Goal: Task Accomplishment & Management: Complete application form

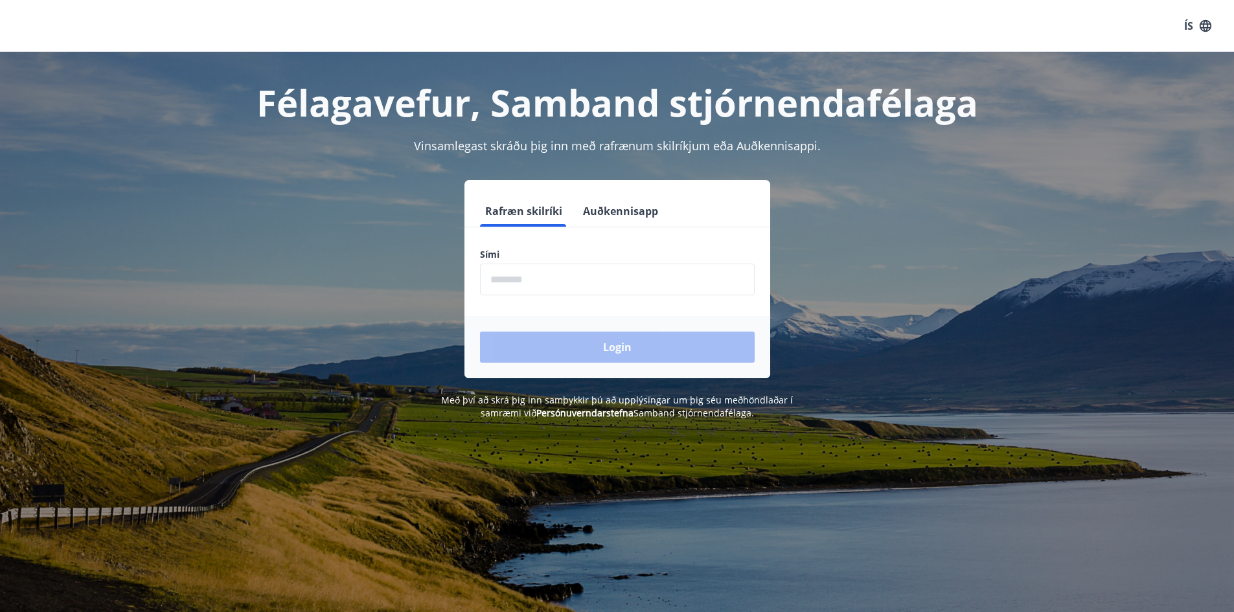
click at [597, 284] on input "phone" at bounding box center [617, 280] width 275 height 32
type input "********"
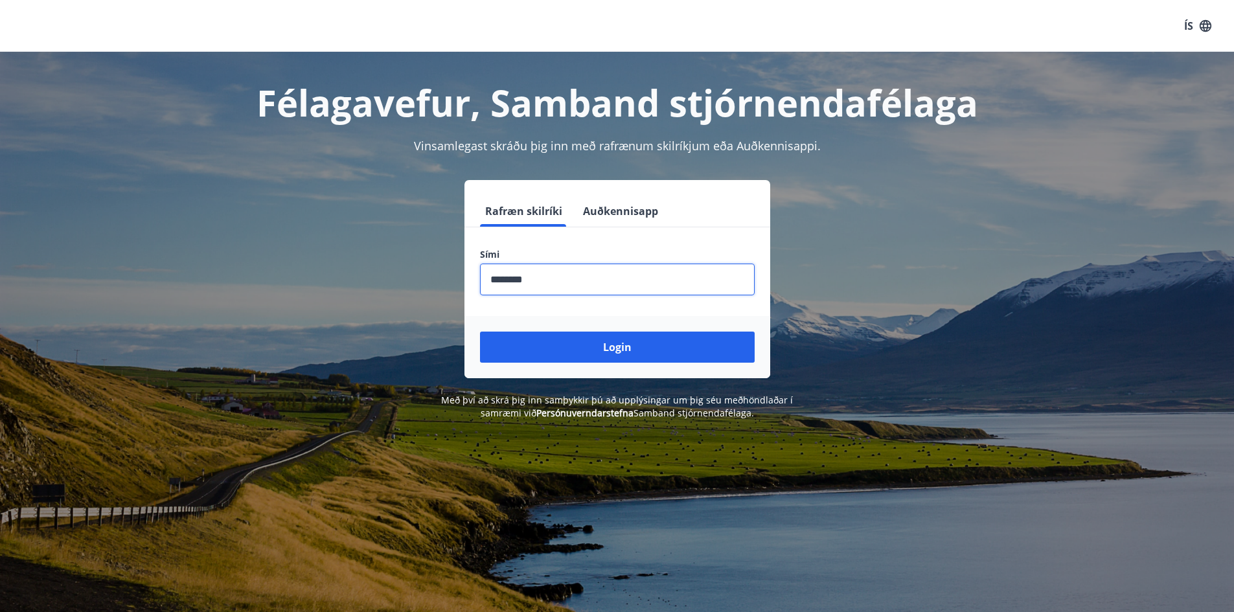
click at [573, 343] on button "Login" at bounding box center [617, 347] width 275 height 31
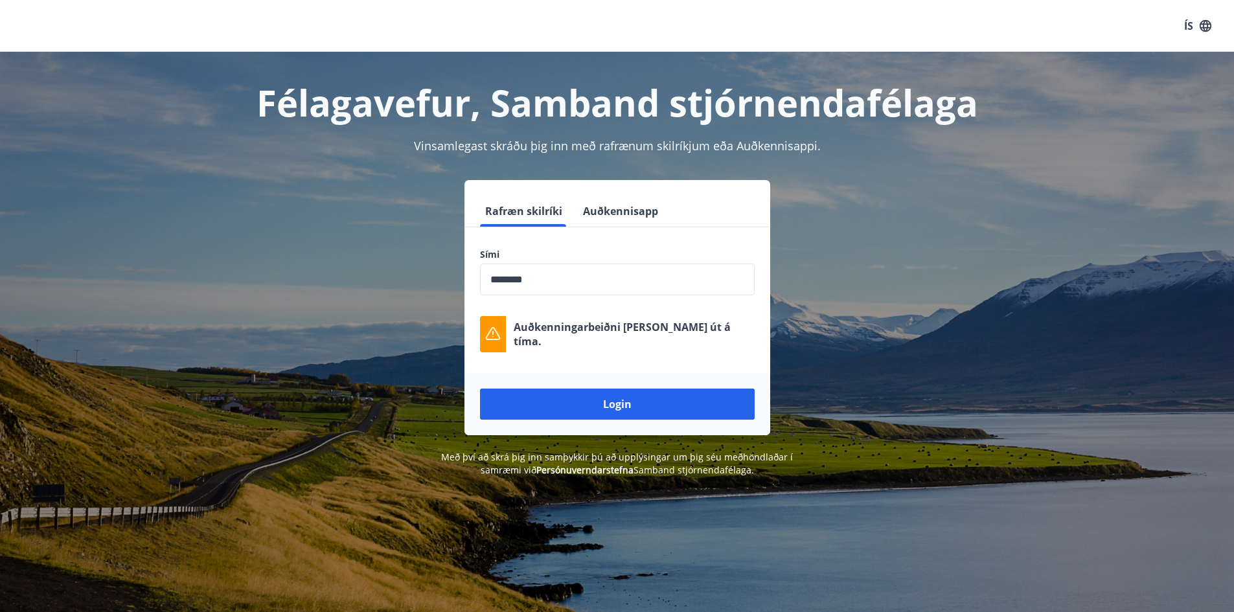
click at [639, 406] on button "Login" at bounding box center [617, 404] width 275 height 31
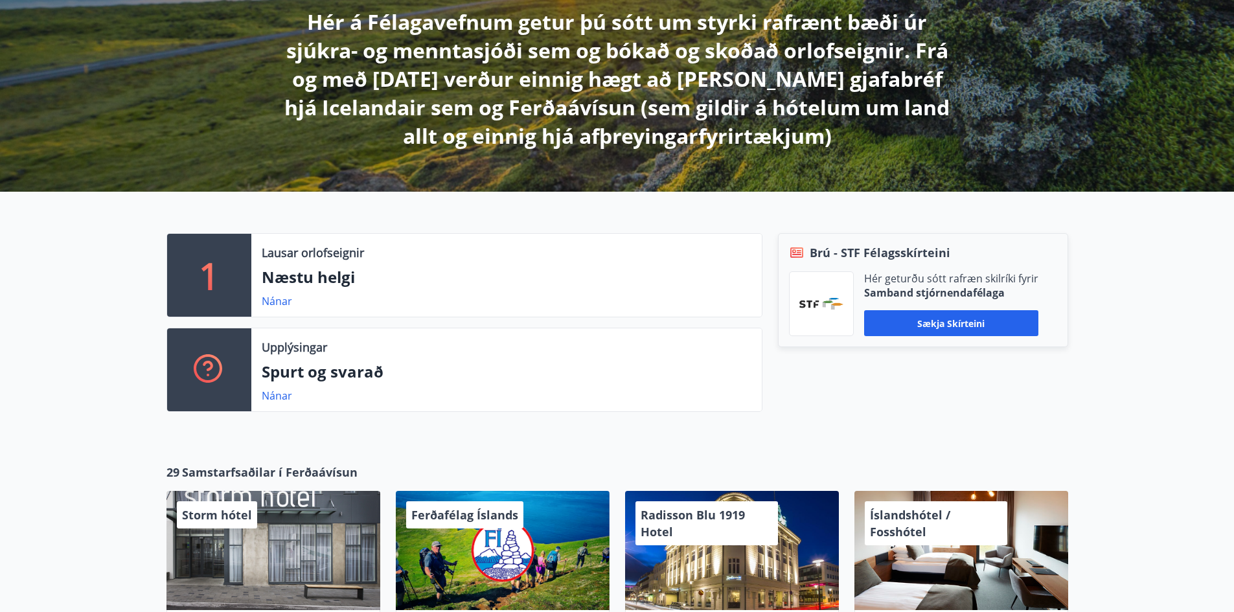
scroll to position [259, 0]
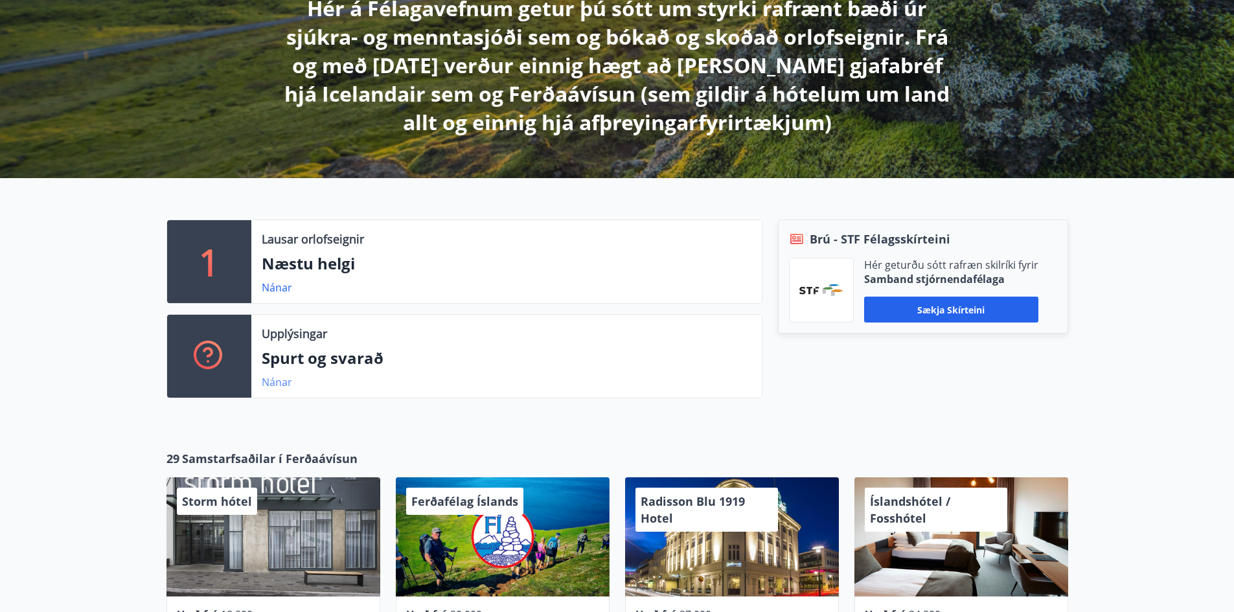
click at [288, 377] on link "Nánar" at bounding box center [277, 382] width 30 height 14
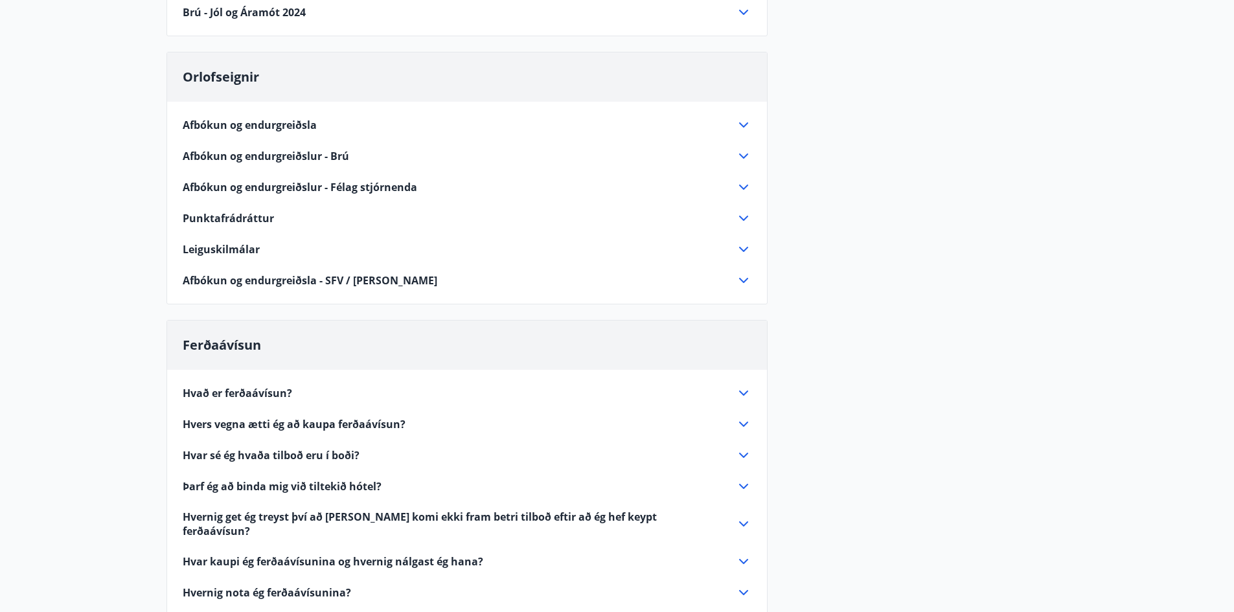
scroll to position [259, 0]
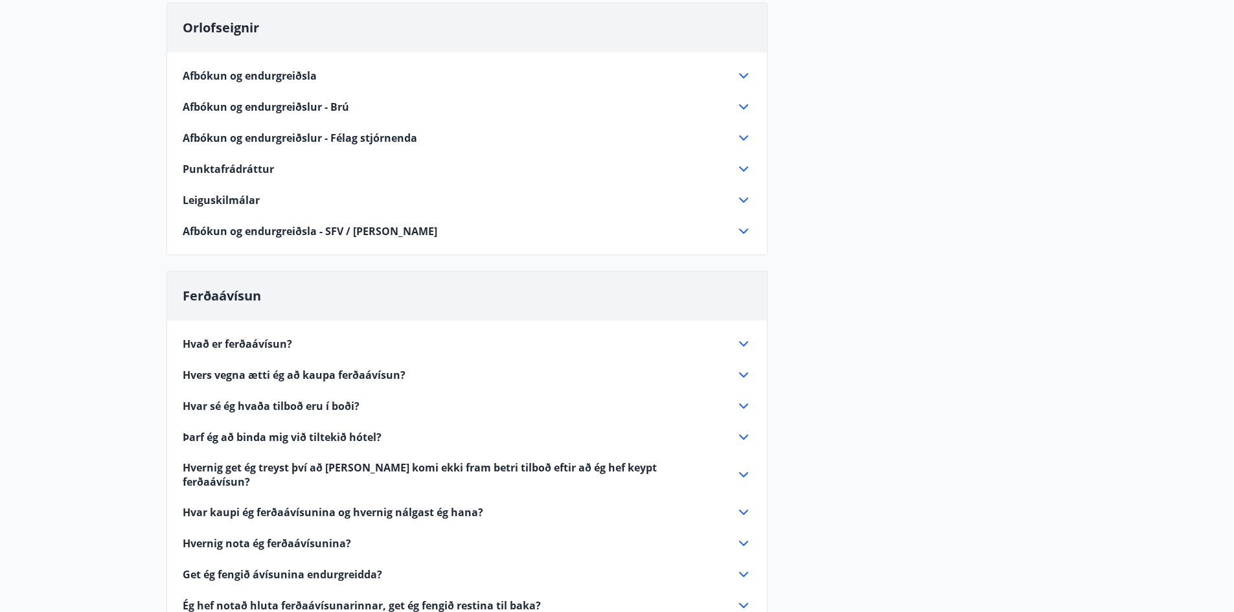
click at [748, 373] on icon at bounding box center [744, 375] width 16 height 16
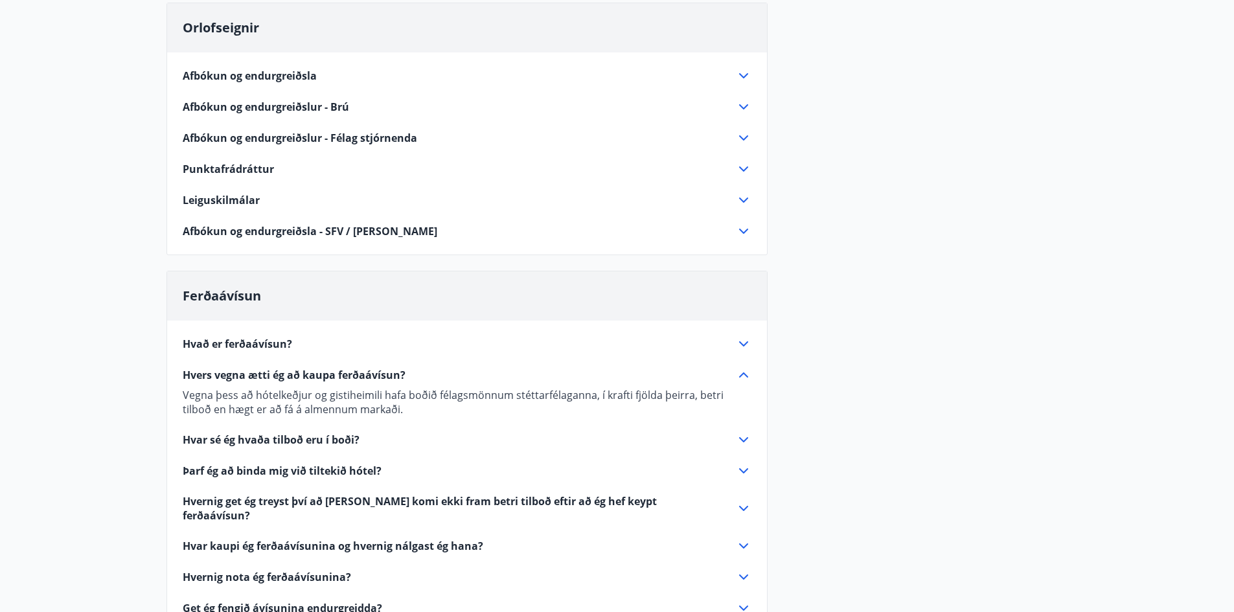
click at [749, 341] on icon at bounding box center [744, 344] width 16 height 16
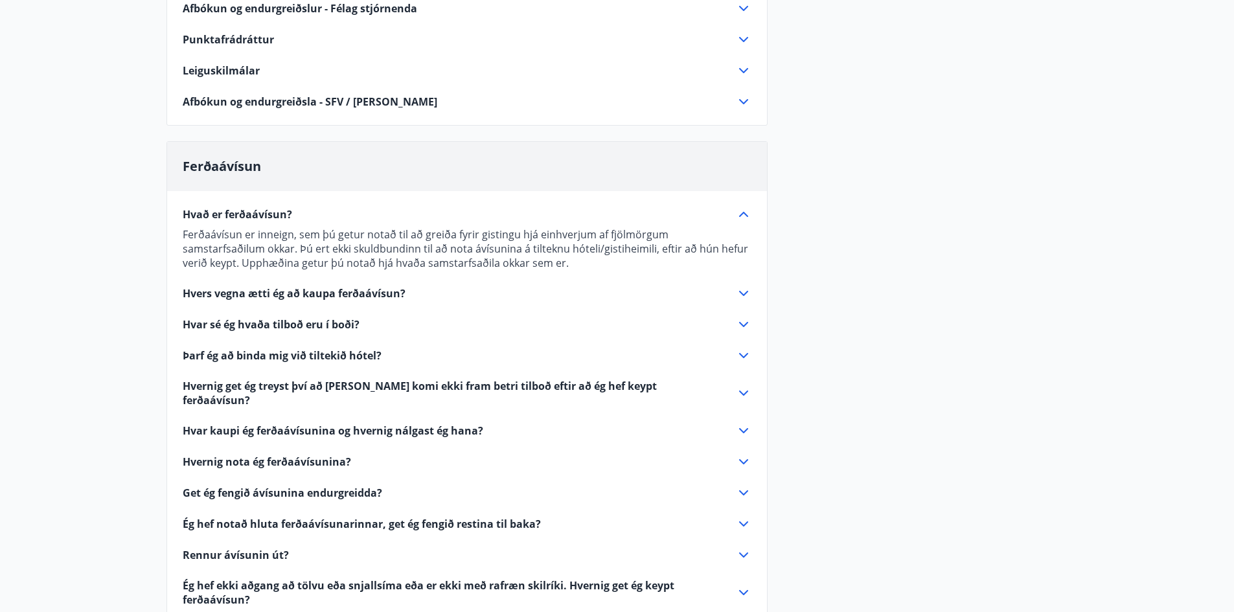
scroll to position [453, 0]
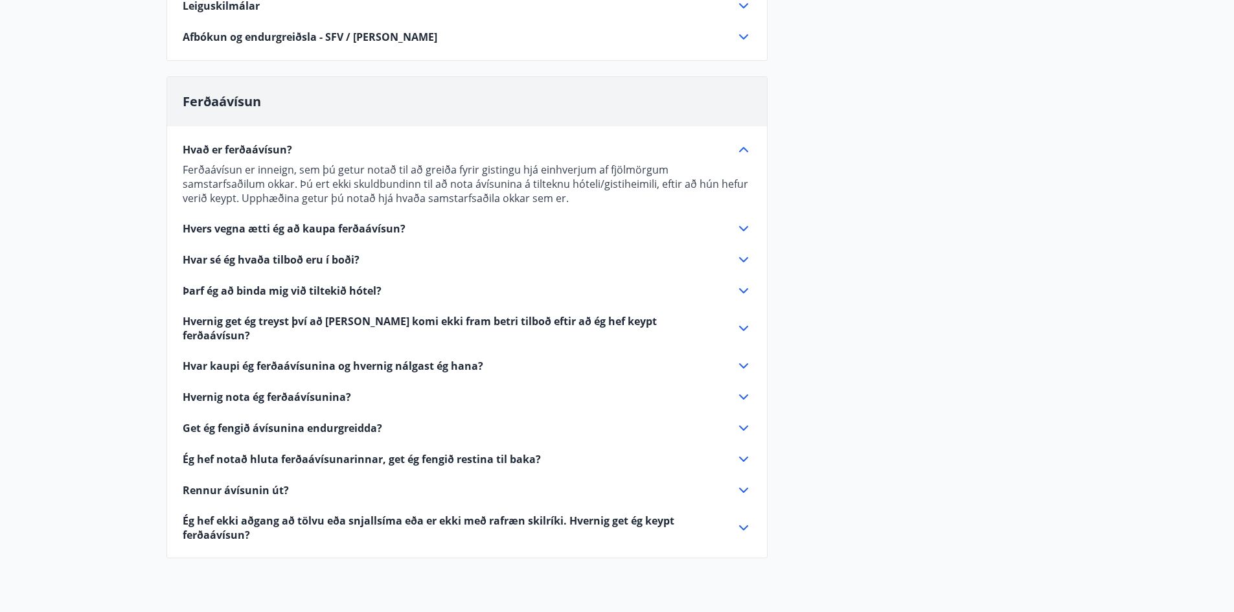
click at [750, 358] on icon at bounding box center [744, 366] width 16 height 16
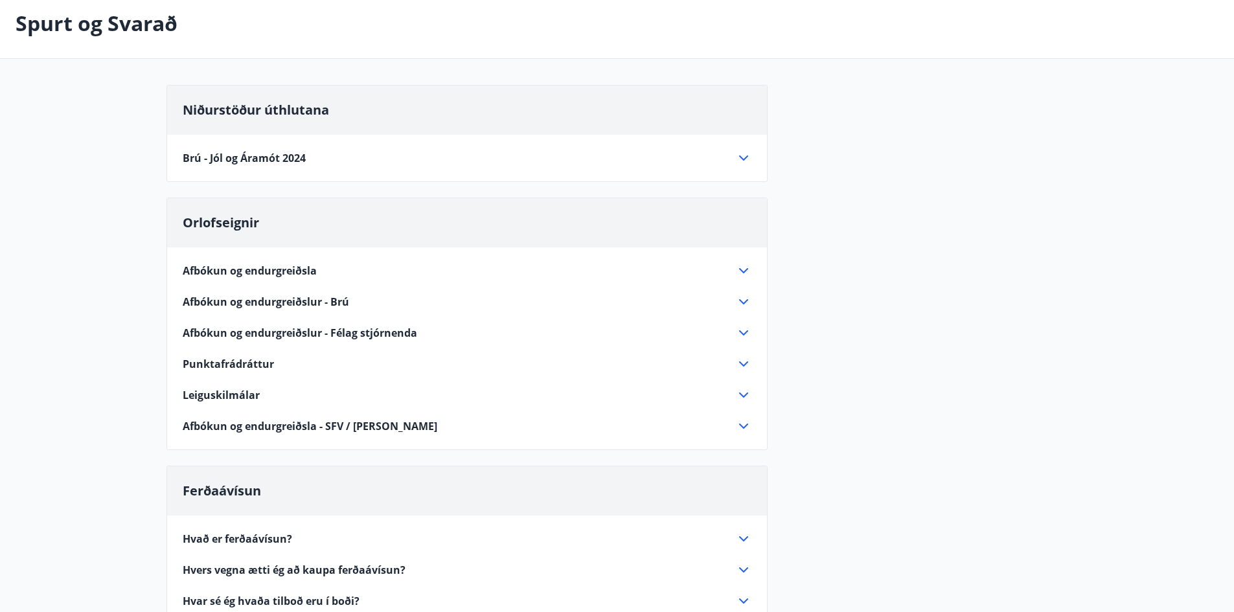
scroll to position [0, 0]
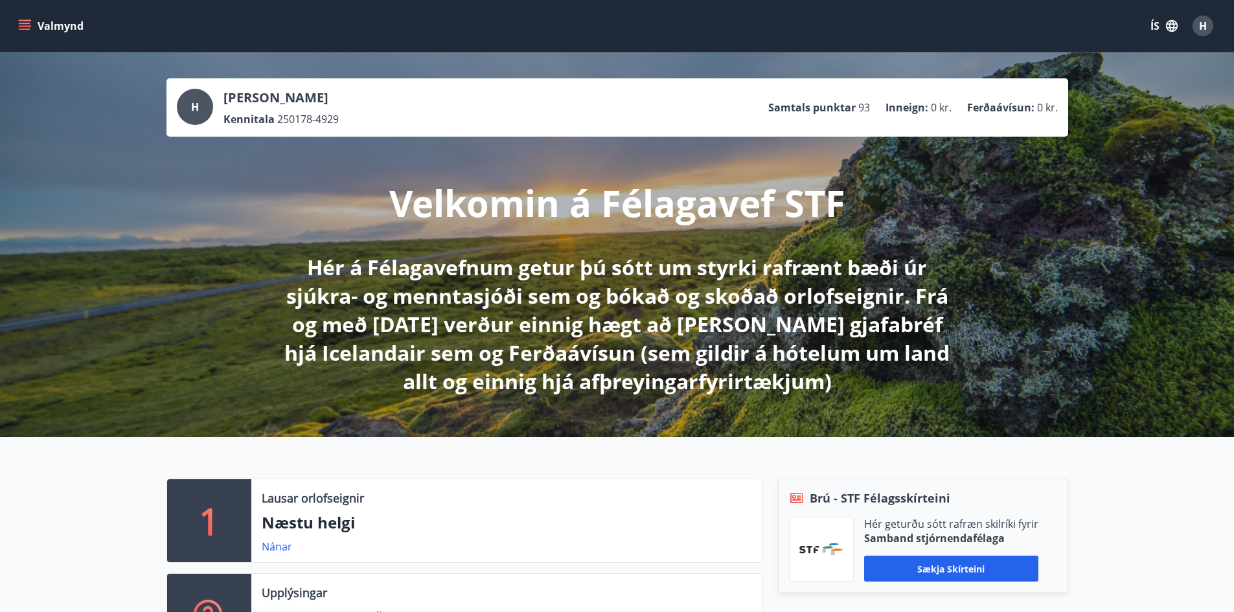
click at [28, 23] on icon "menu" at bounding box center [25, 23] width 12 height 1
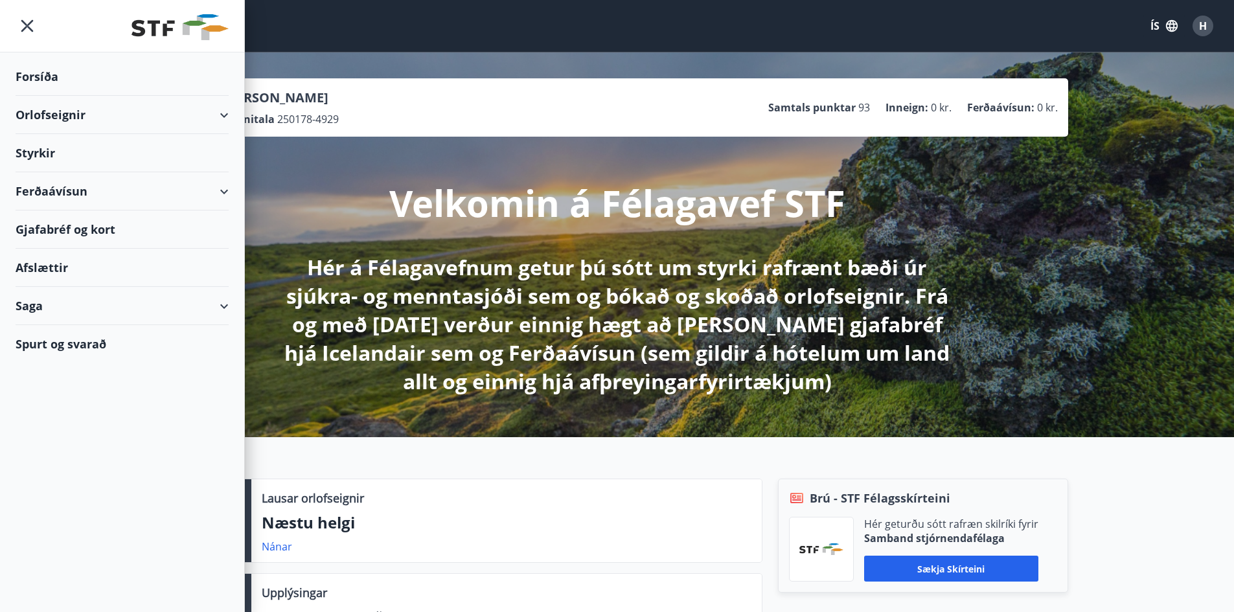
click at [62, 189] on div "Ferðaávísun" at bounding box center [122, 191] width 213 height 38
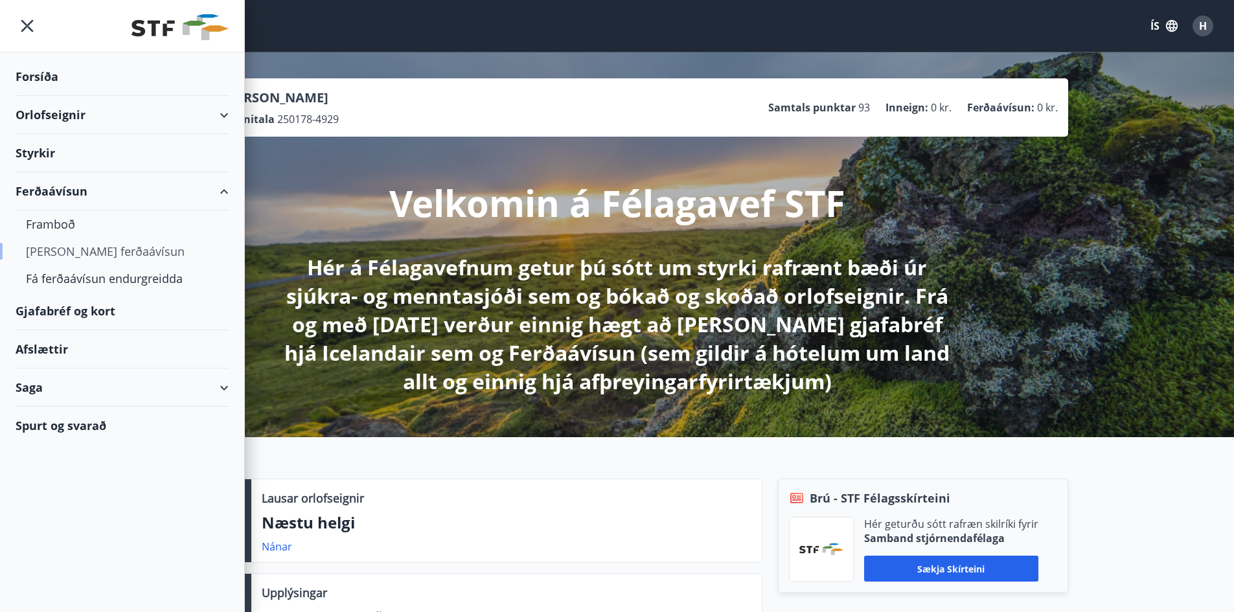
click at [75, 255] on div "Kaupa ferðaávísun" at bounding box center [122, 251] width 192 height 27
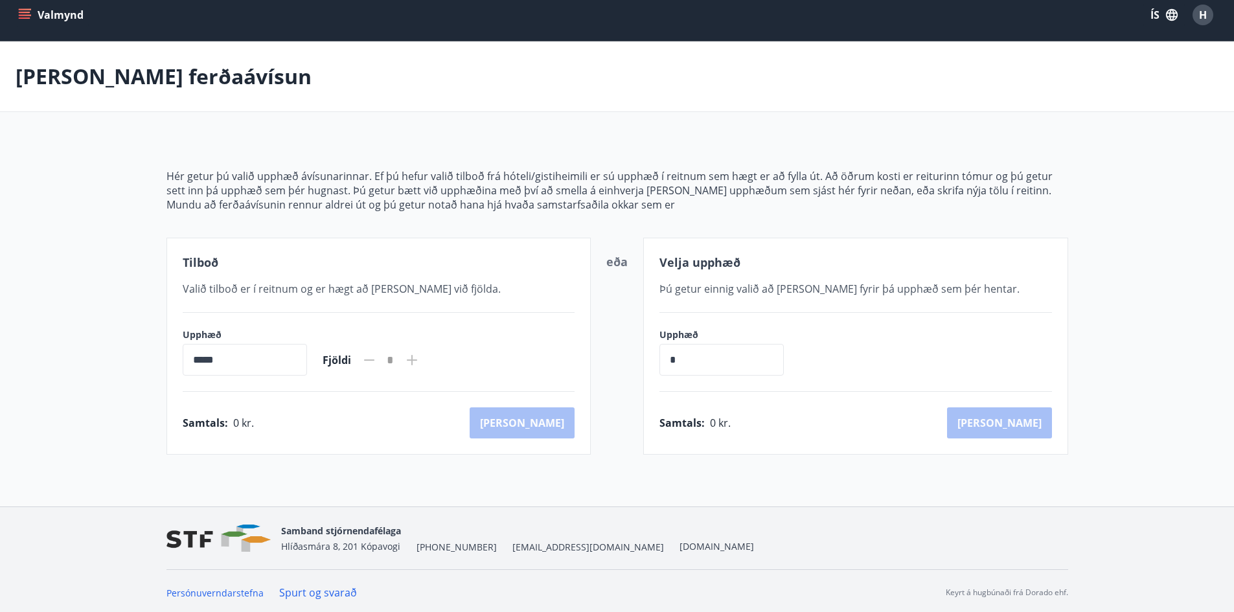
scroll to position [14, 0]
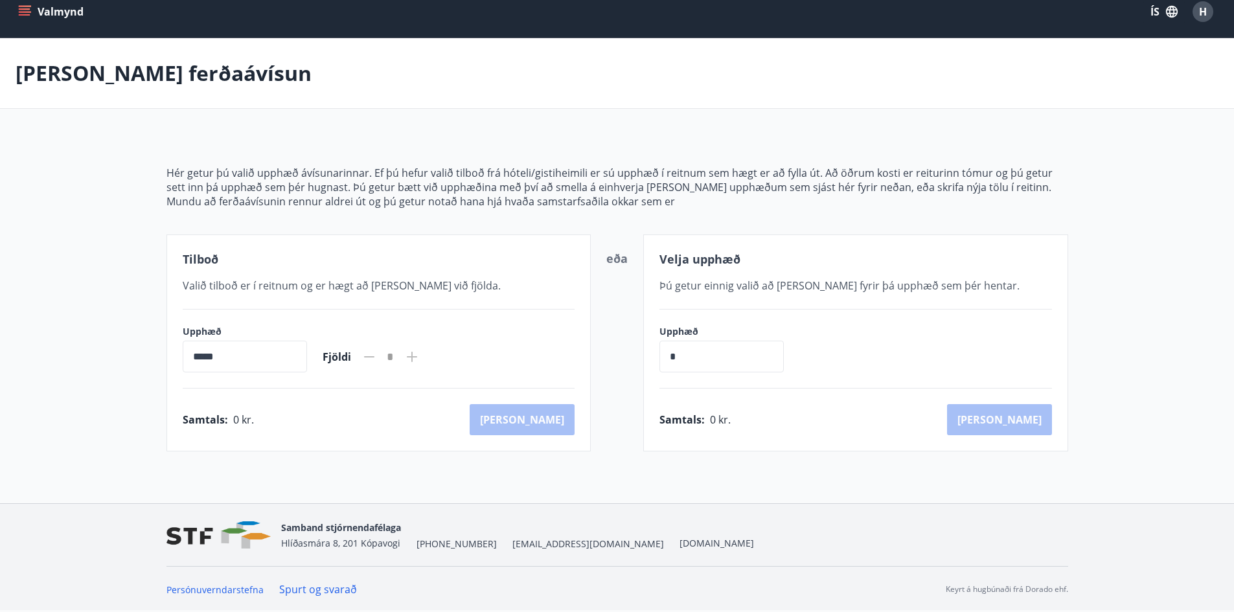
click at [28, 9] on icon "menu" at bounding box center [25, 8] width 12 height 1
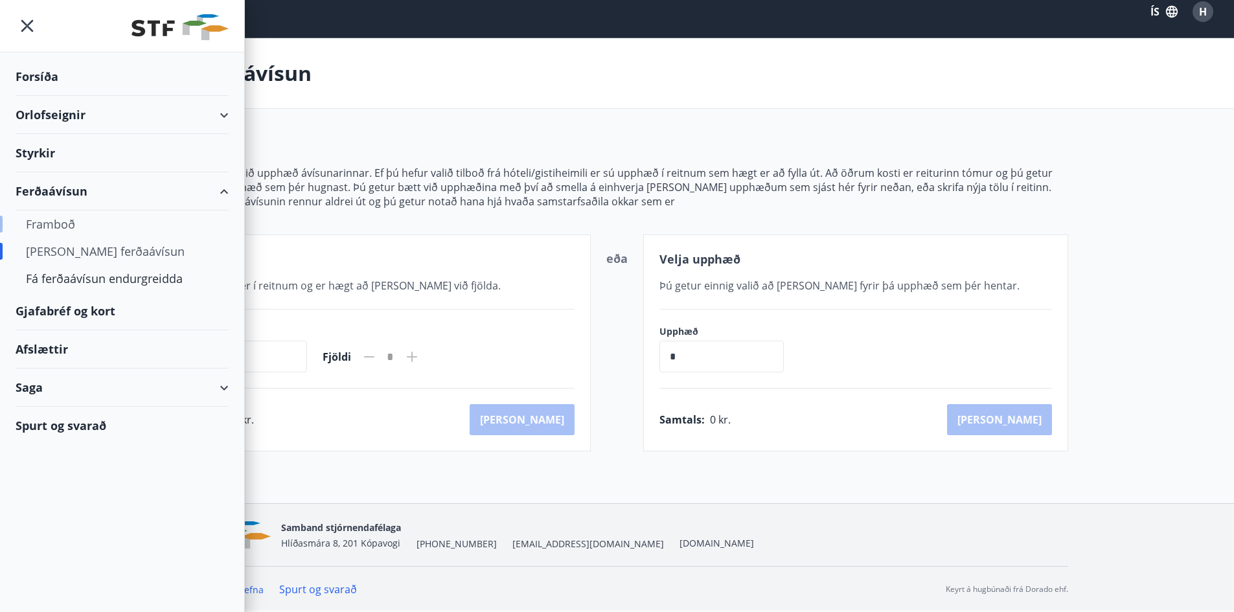
click at [81, 224] on div "Framboð" at bounding box center [122, 223] width 192 height 27
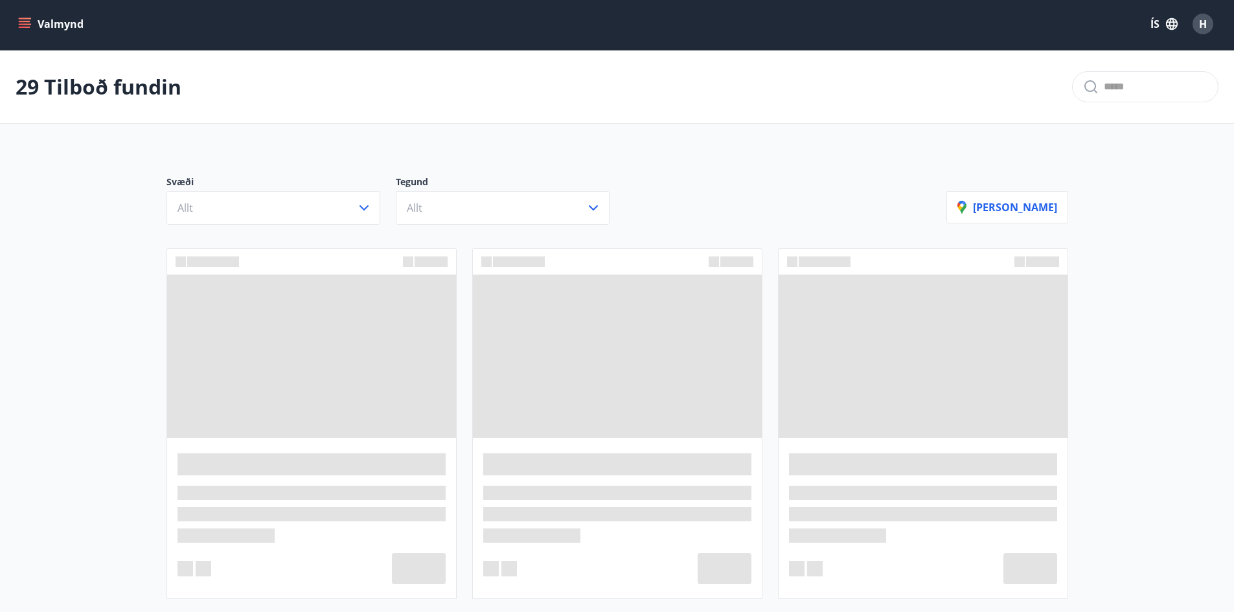
scroll to position [14, 0]
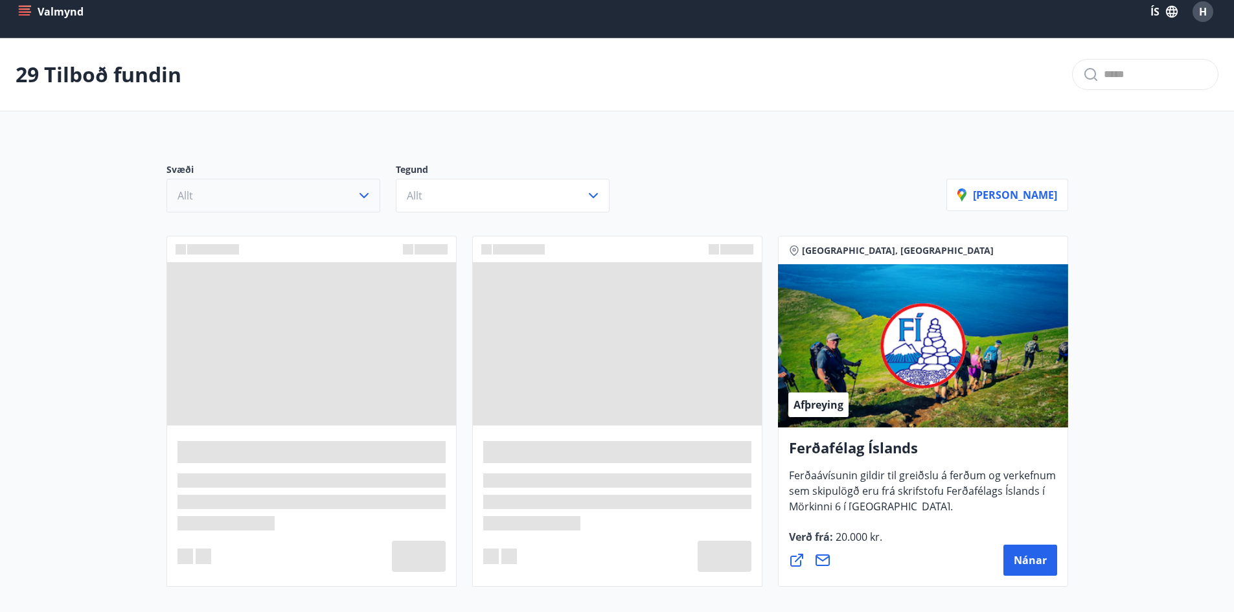
click at [363, 196] on icon "button" at bounding box center [364, 196] width 16 height 16
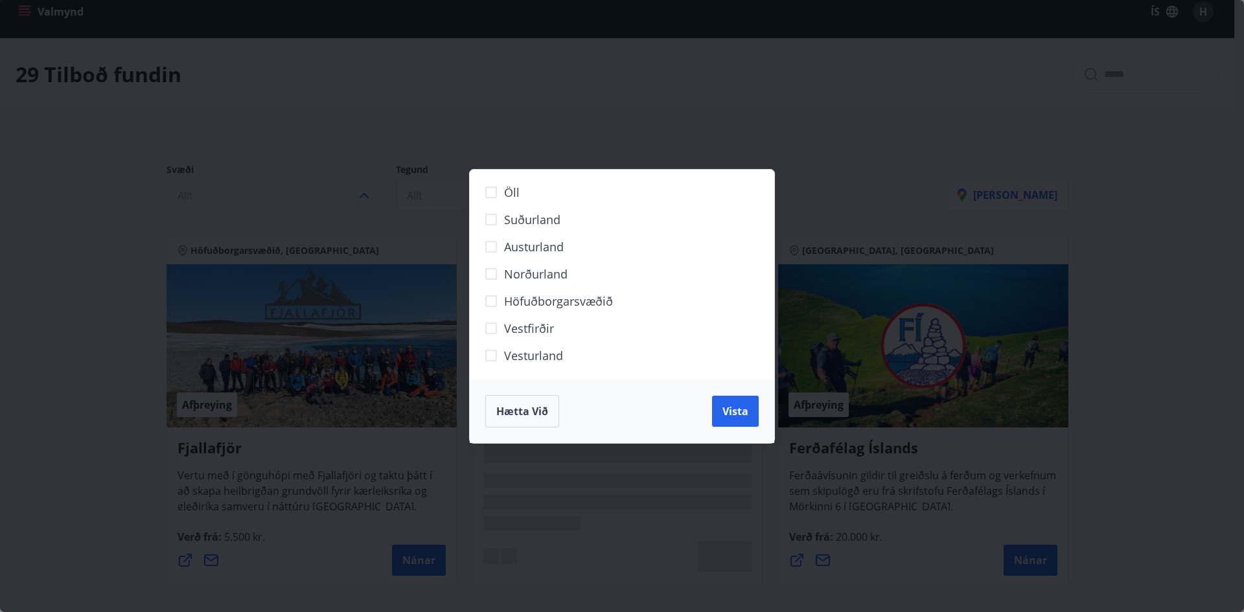
click at [365, 198] on div "Öll Suðurland Austurland Norðurland Höfuðborgarsvæðið Vestfirðir Vesturland Hæt…" at bounding box center [622, 306] width 1244 height 612
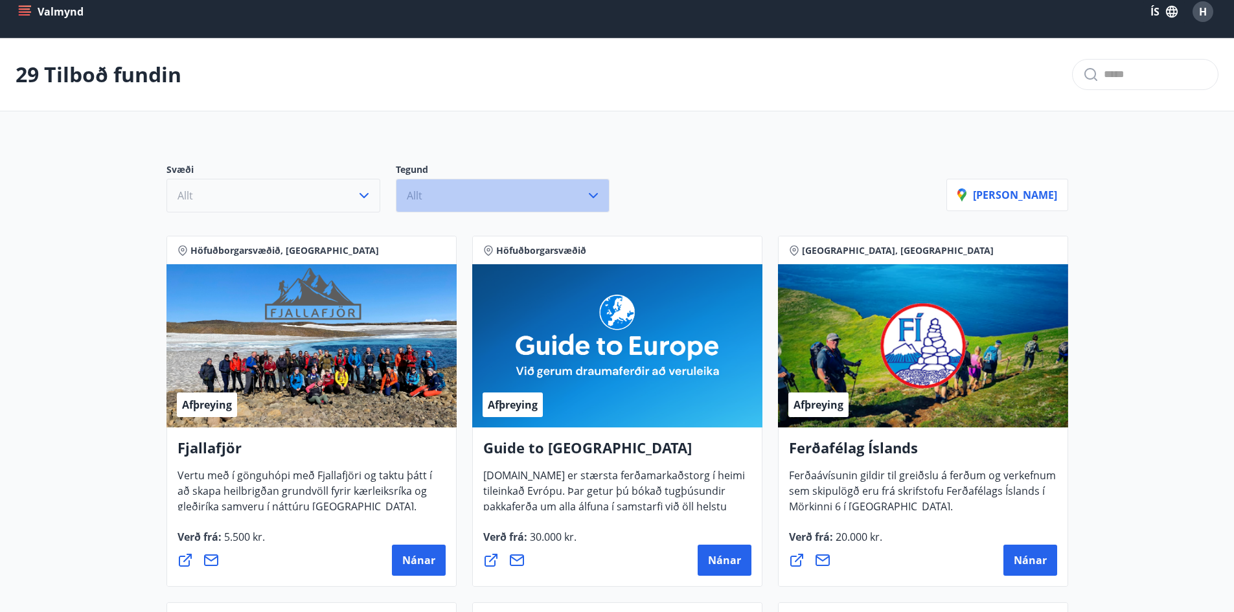
click at [595, 205] on button "Allt" at bounding box center [503, 196] width 214 height 34
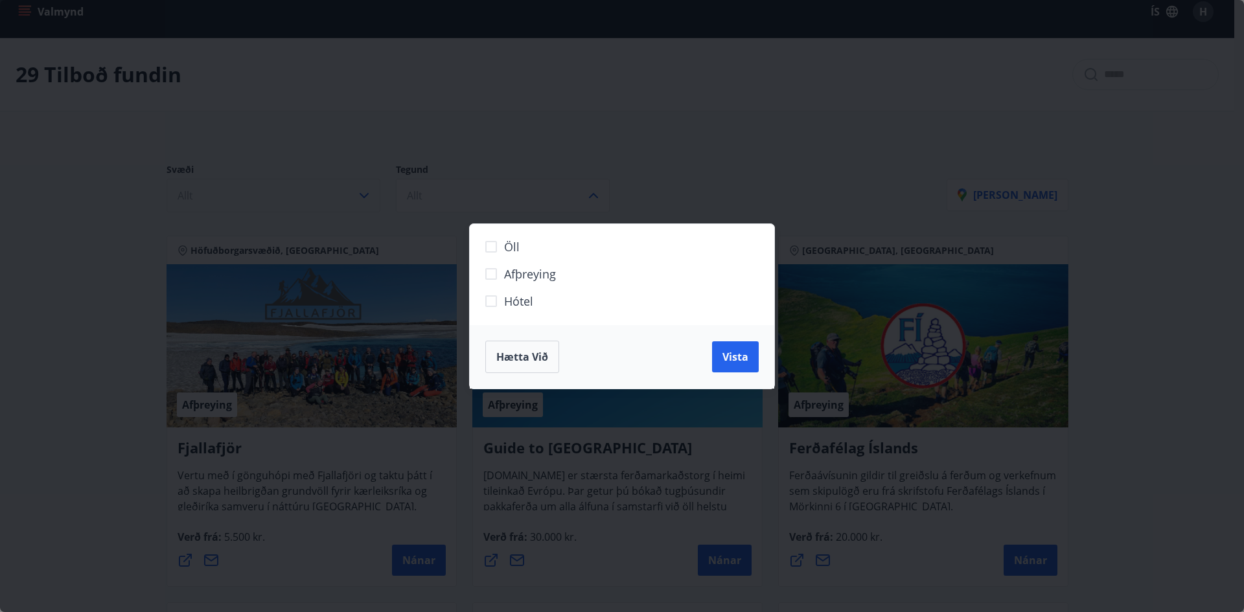
click at [666, 152] on div "Öll Afþreying Hótel Hætta við Vista" at bounding box center [622, 306] width 1244 height 612
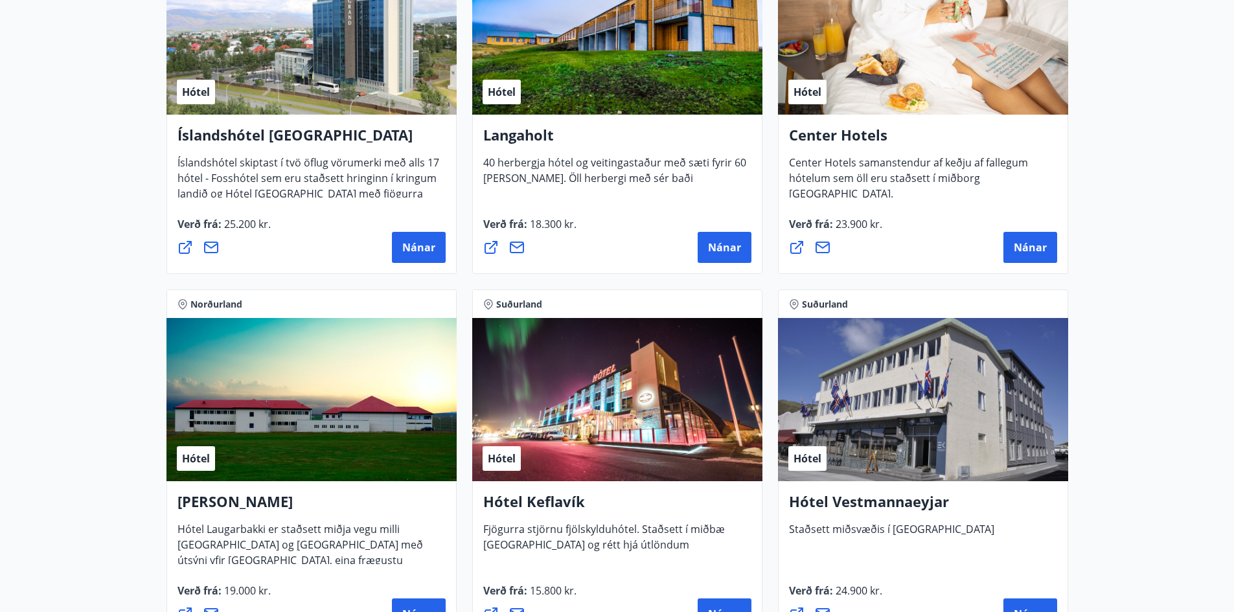
scroll to position [2809, 0]
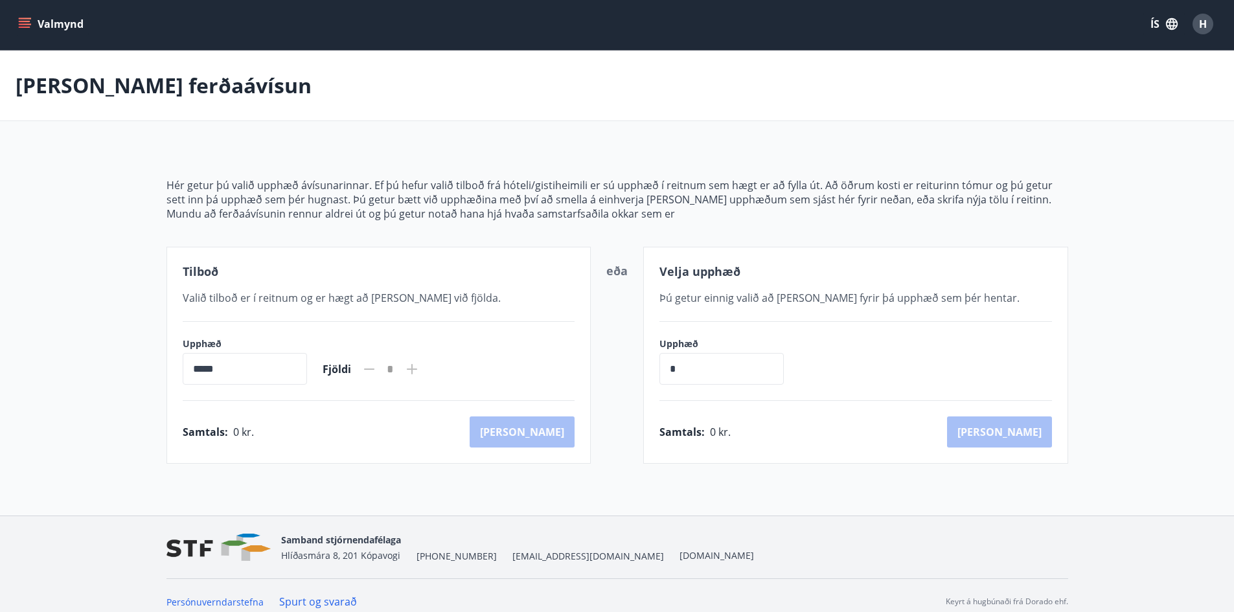
scroll to position [14, 0]
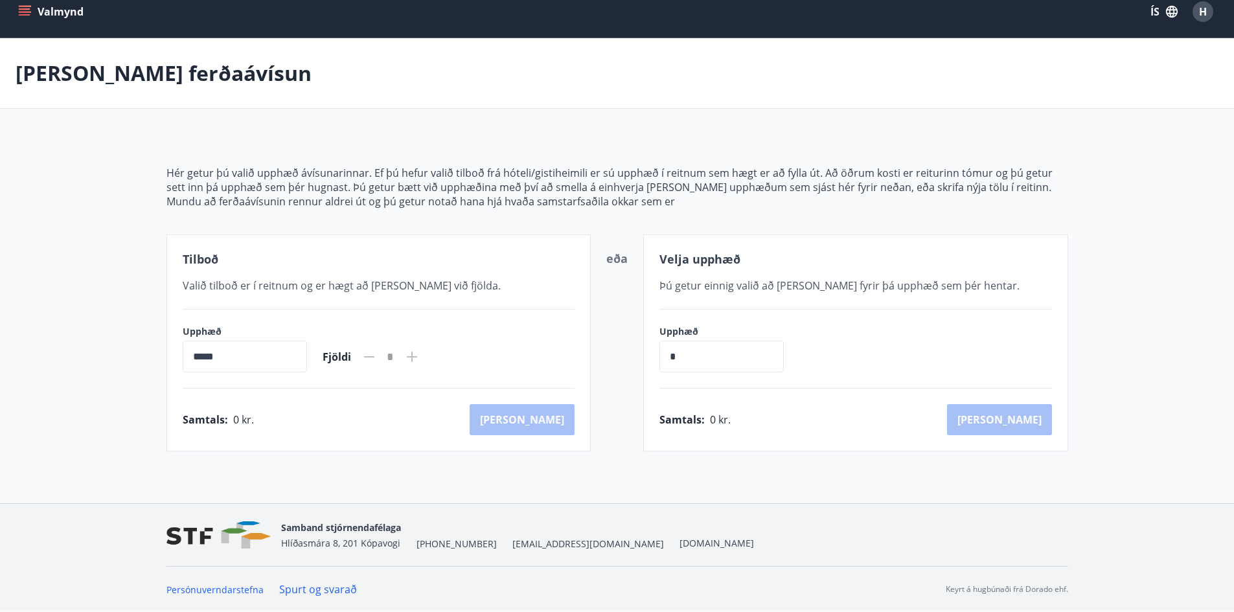
click at [27, 10] on icon "menu" at bounding box center [24, 11] width 13 height 13
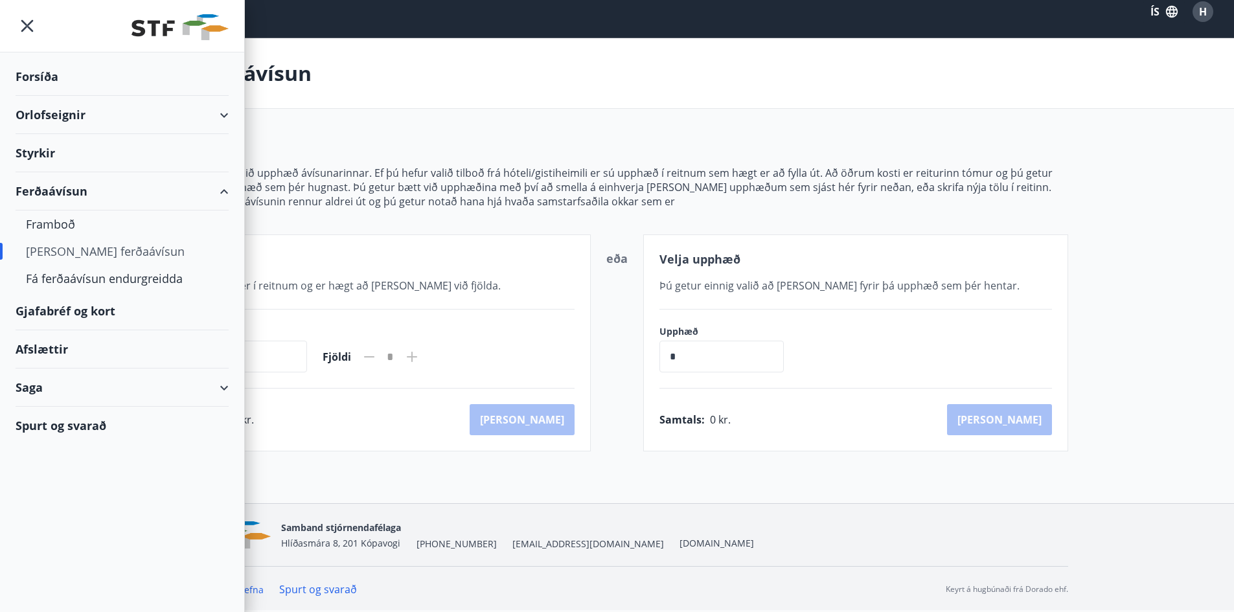
click at [80, 311] on div "Gjafabréf og kort" at bounding box center [122, 311] width 213 height 38
click at [203, 381] on div "Saga" at bounding box center [122, 388] width 213 height 38
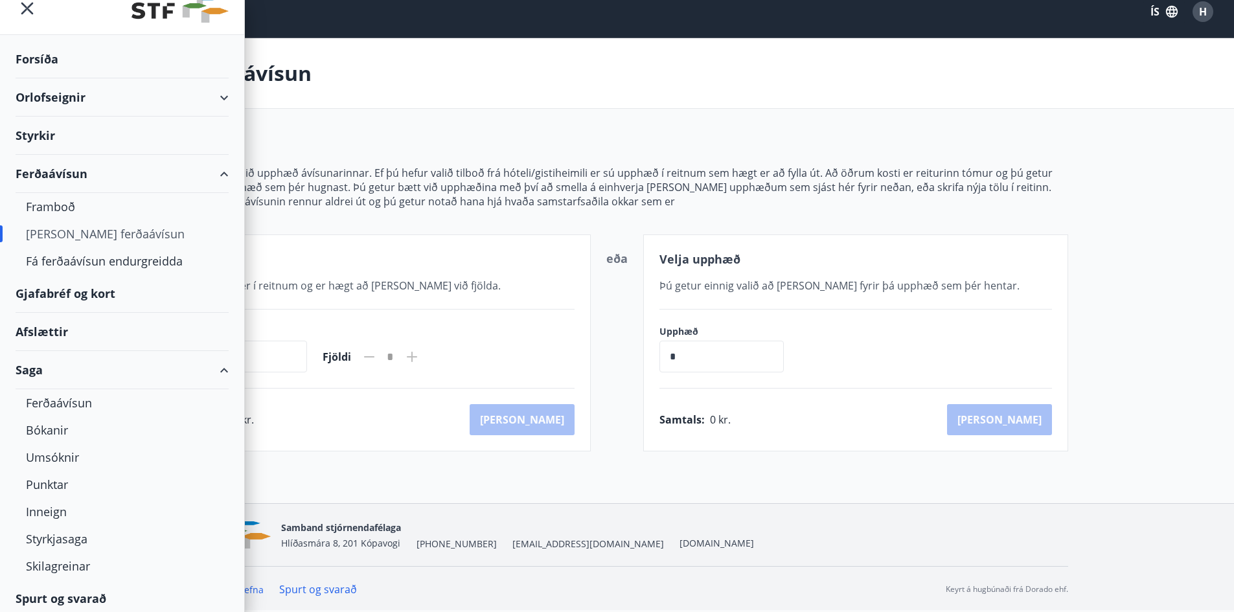
scroll to position [23, 0]
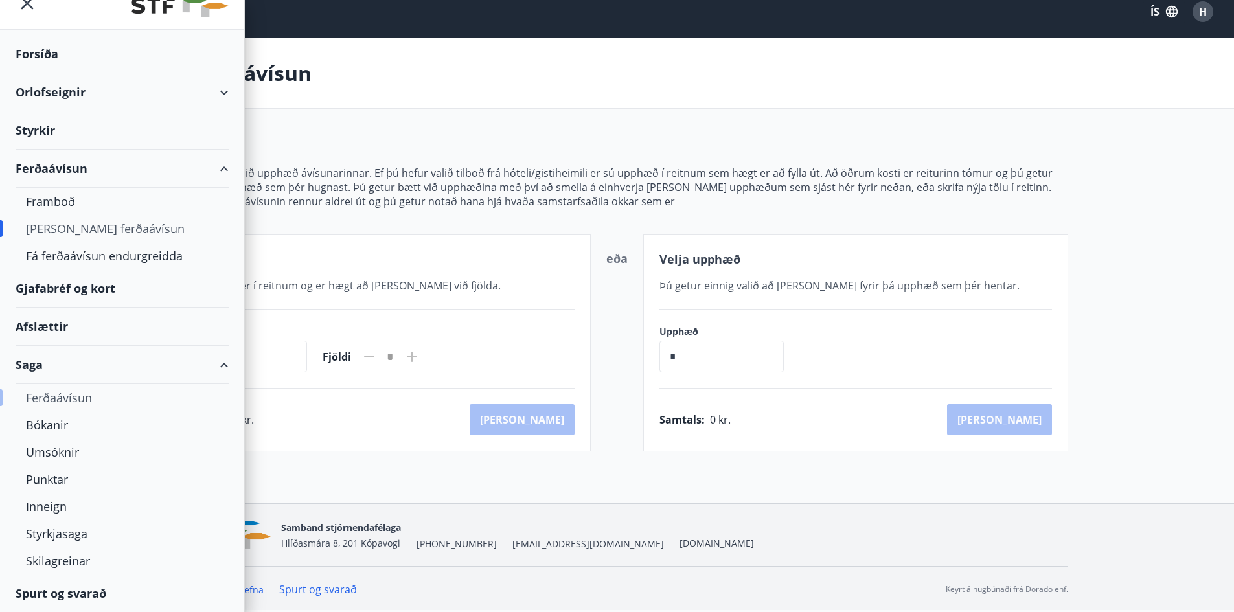
click at [59, 398] on div "Ferðaávísun" at bounding box center [122, 397] width 192 height 27
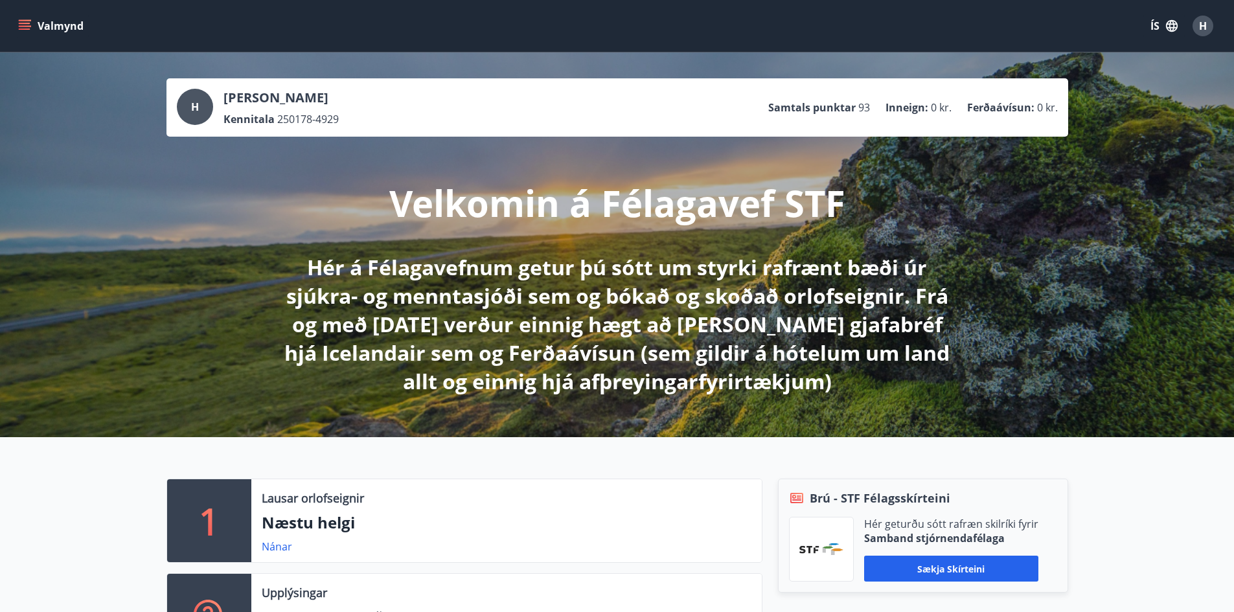
click at [1203, 25] on span "H" at bounding box center [1203, 26] width 8 height 14
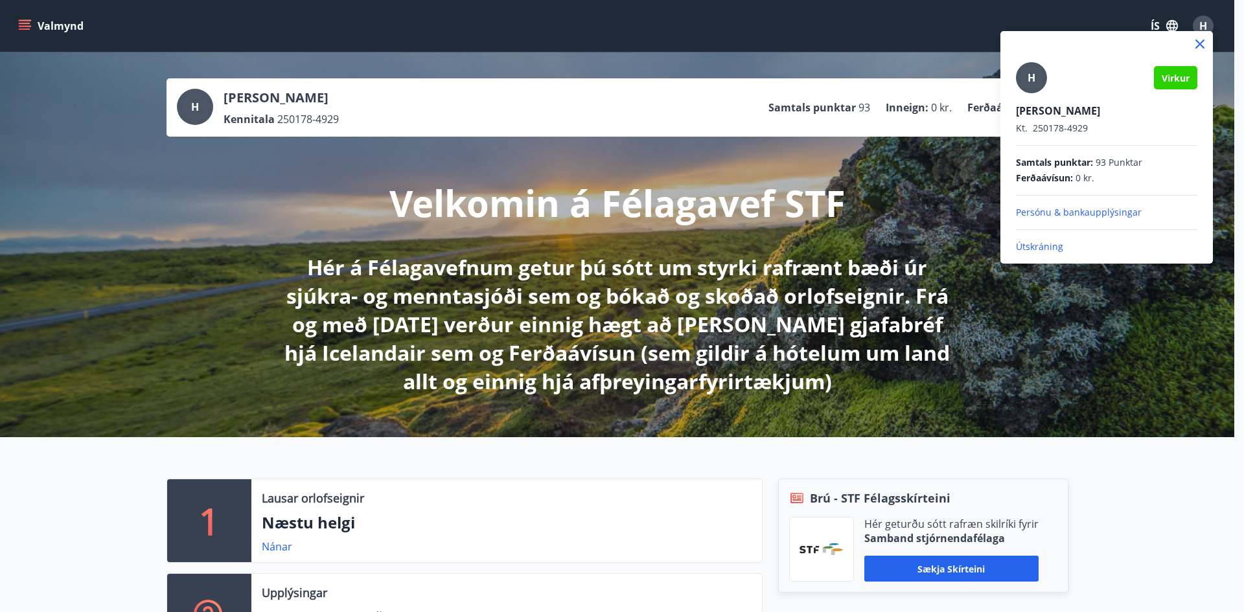
click at [1203, 25] on div at bounding box center [622, 306] width 1244 height 612
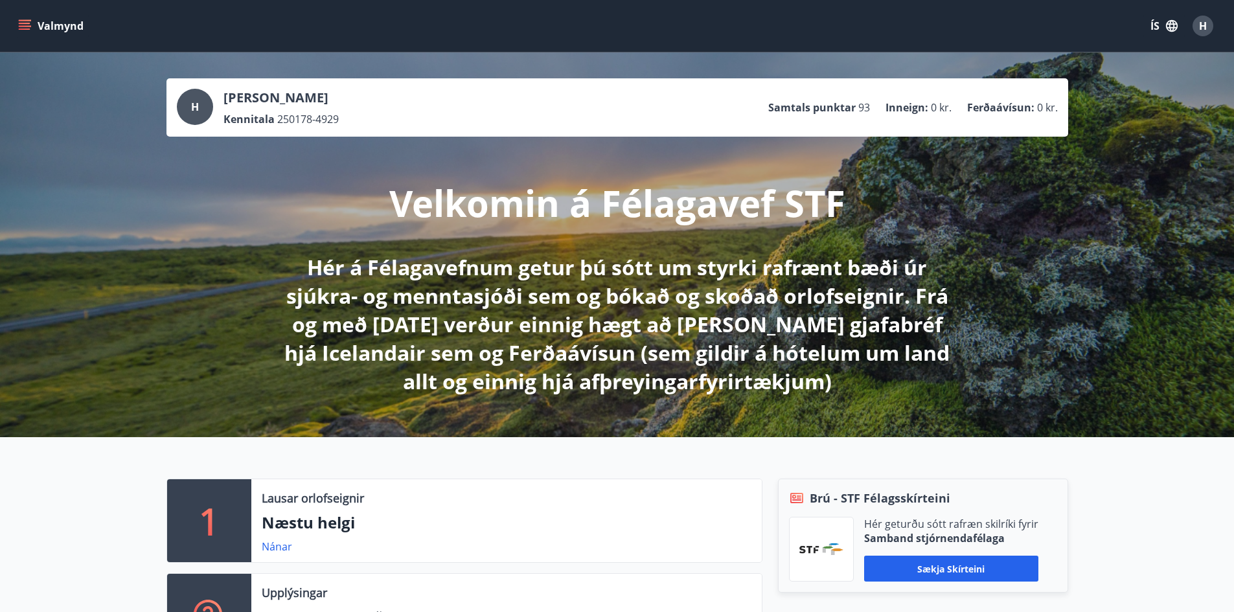
click at [43, 29] on button "Valmynd" at bounding box center [52, 25] width 73 height 23
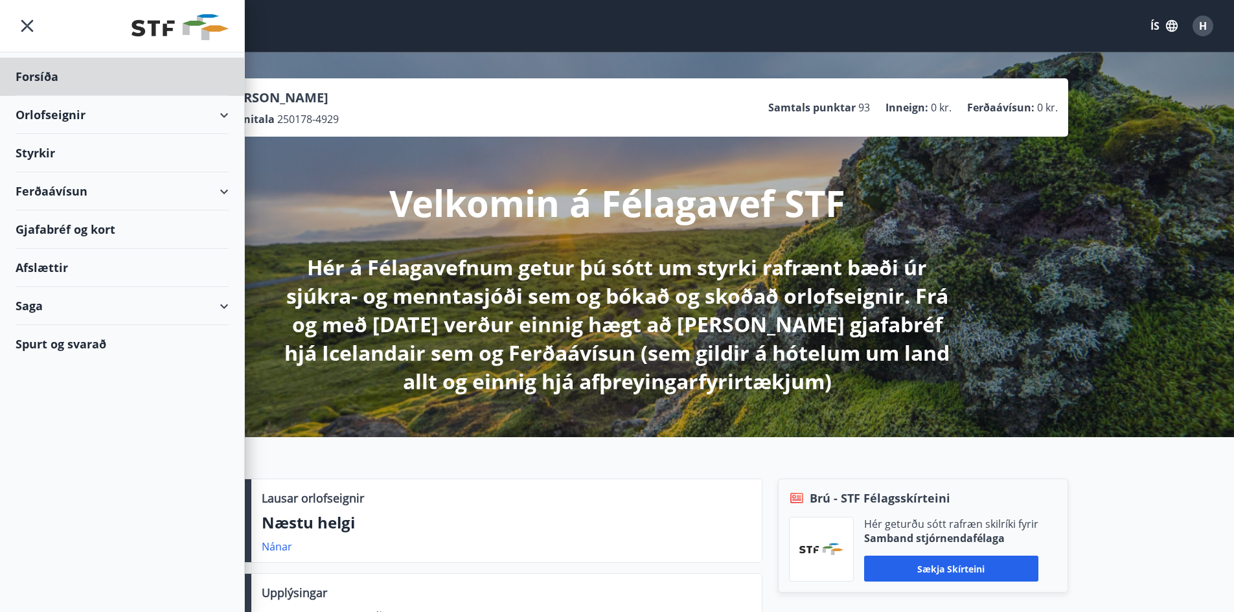
click at [57, 96] on div "Styrkir" at bounding box center [122, 77] width 213 height 38
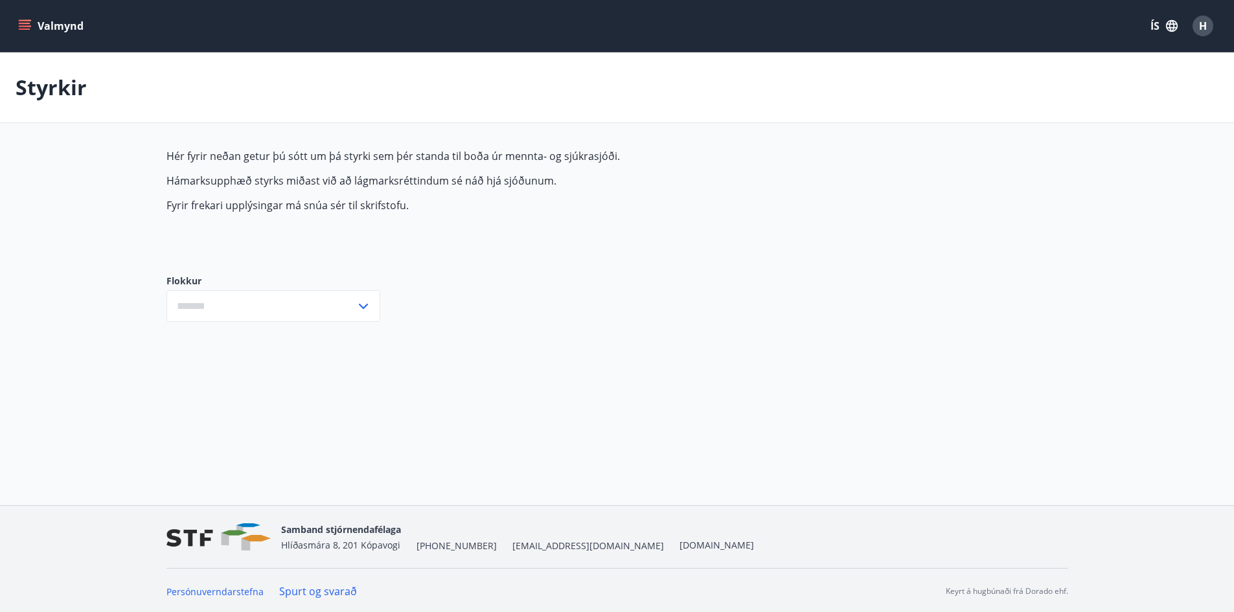
type input "***"
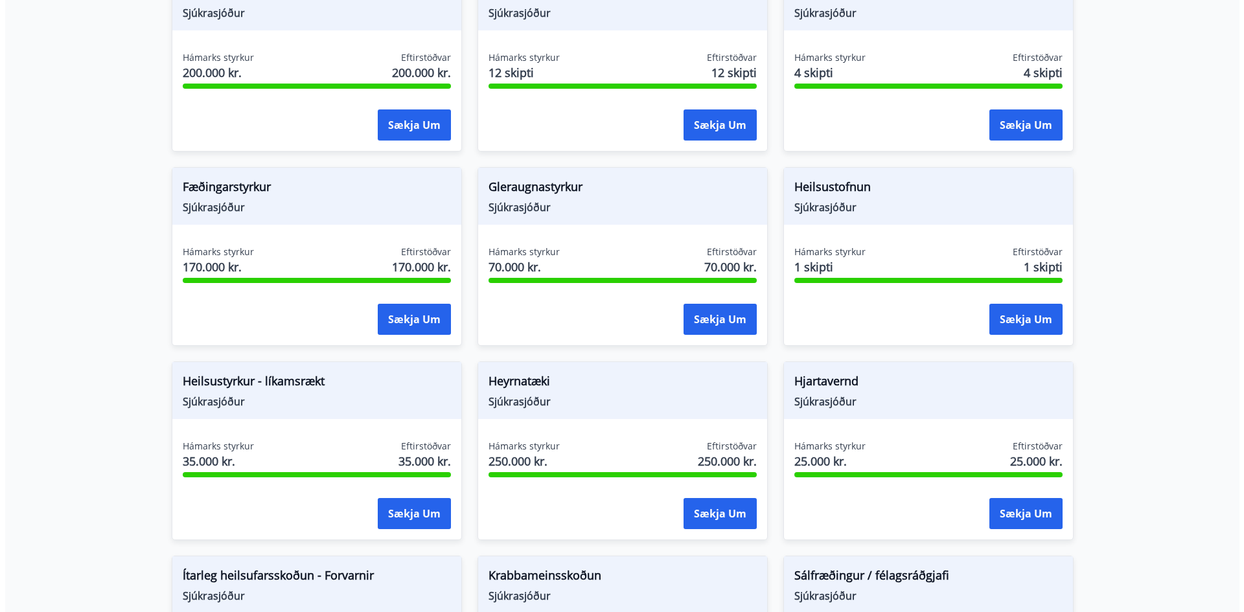
scroll to position [389, 0]
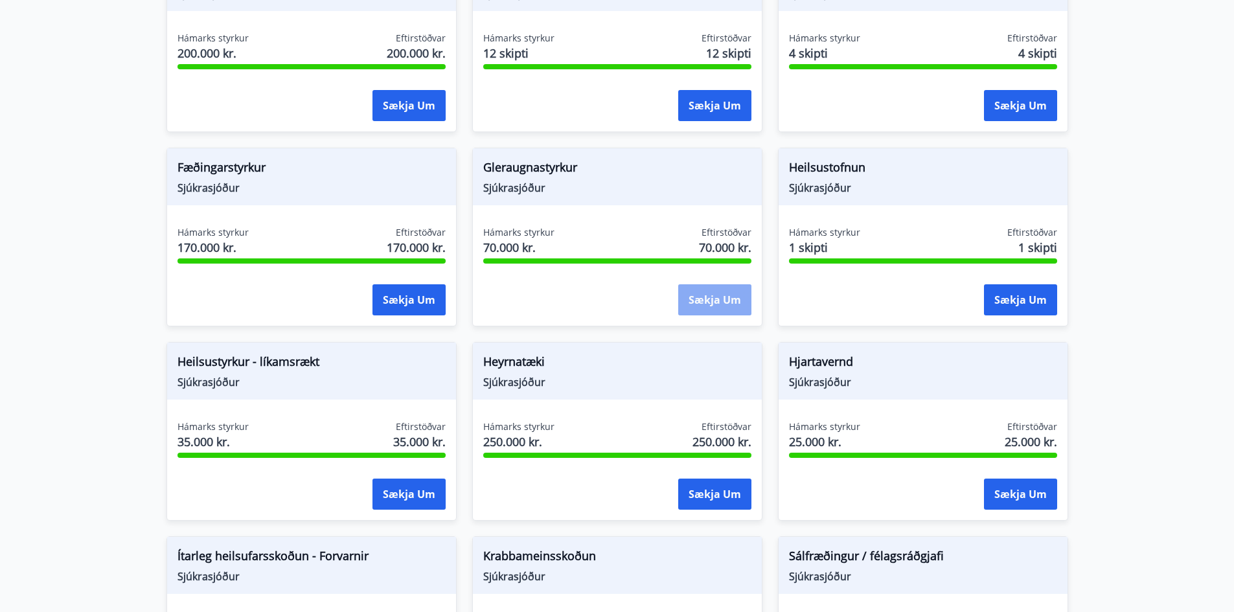
click at [717, 297] on button "Sækja um" at bounding box center [714, 299] width 73 height 31
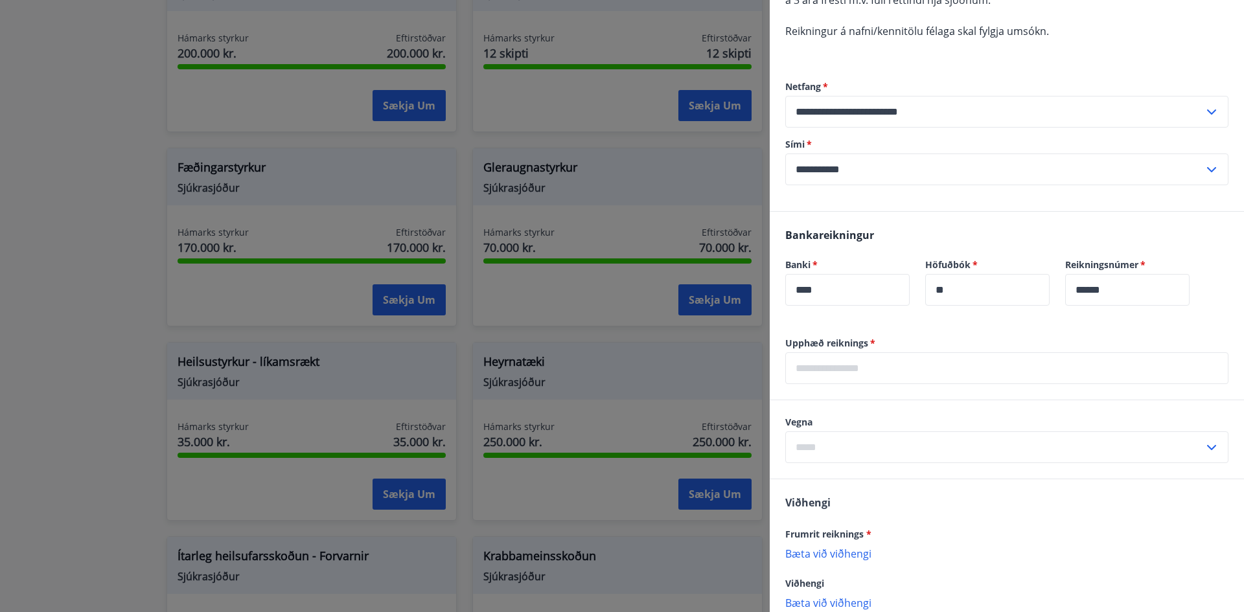
scroll to position [0, 0]
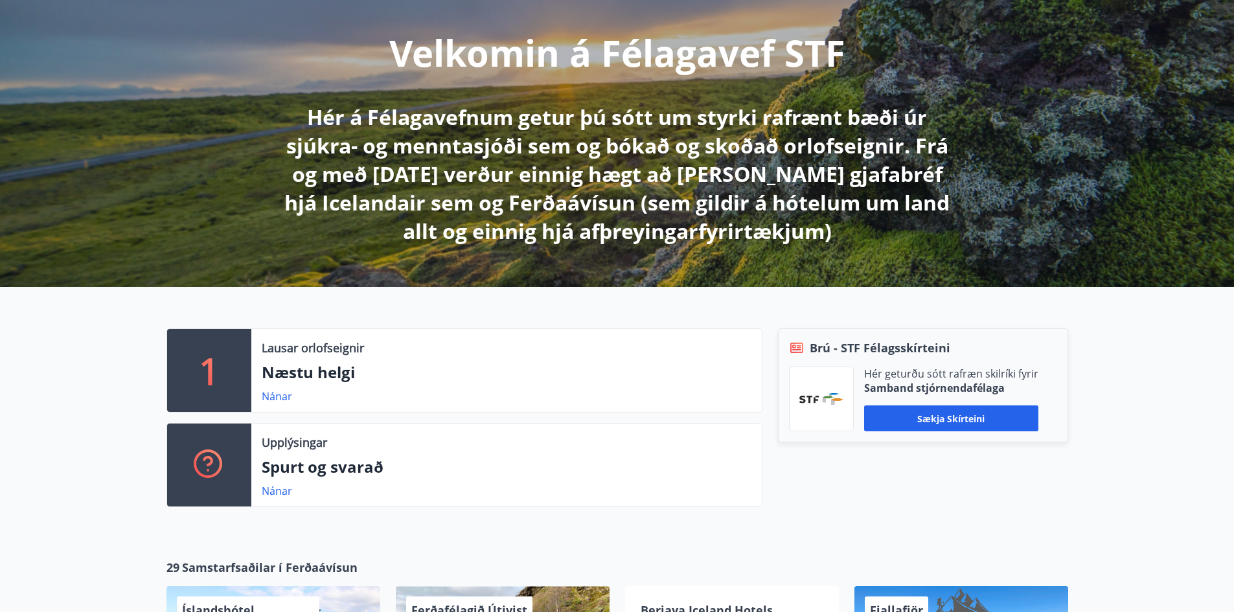
scroll to position [150, 0]
